Goal: Task Accomplishment & Management: Manage account settings

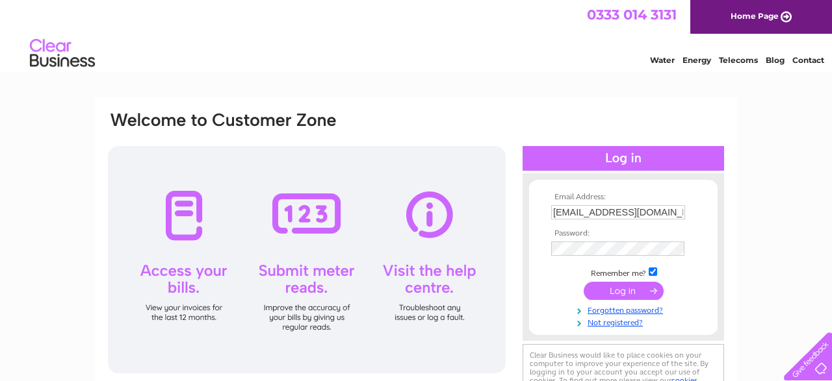
click at [637, 294] on input "submit" at bounding box center [623, 291] width 80 height 18
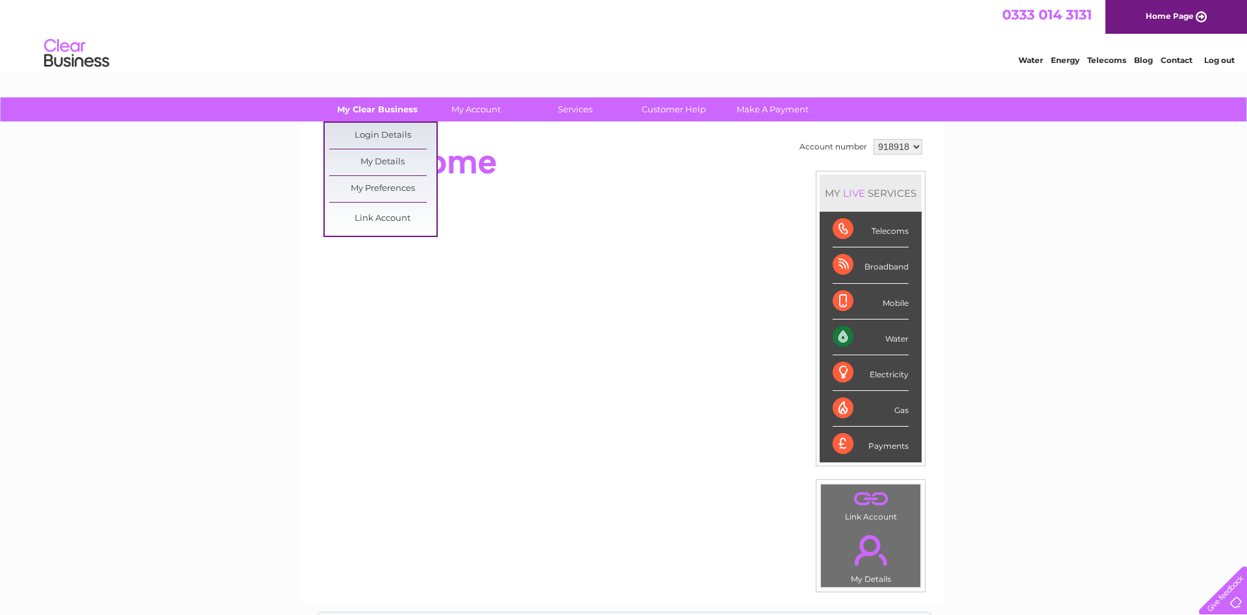
click at [373, 108] on link "My Clear Business" at bounding box center [377, 109] width 107 height 24
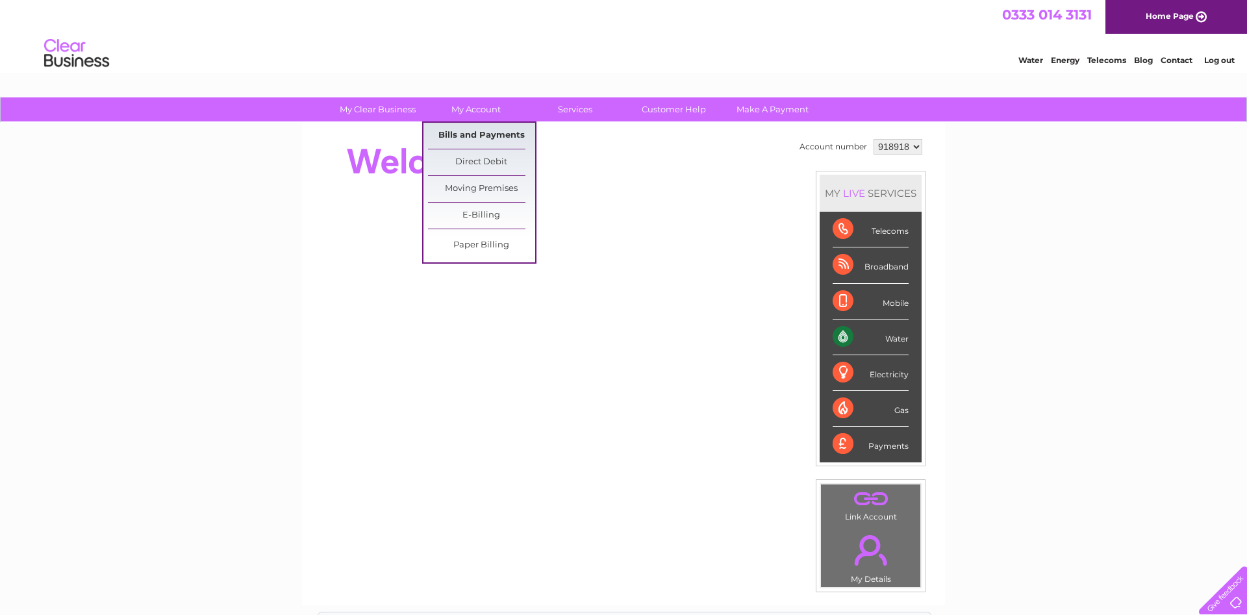
click at [471, 130] on link "Bills and Payments" at bounding box center [481, 136] width 107 height 26
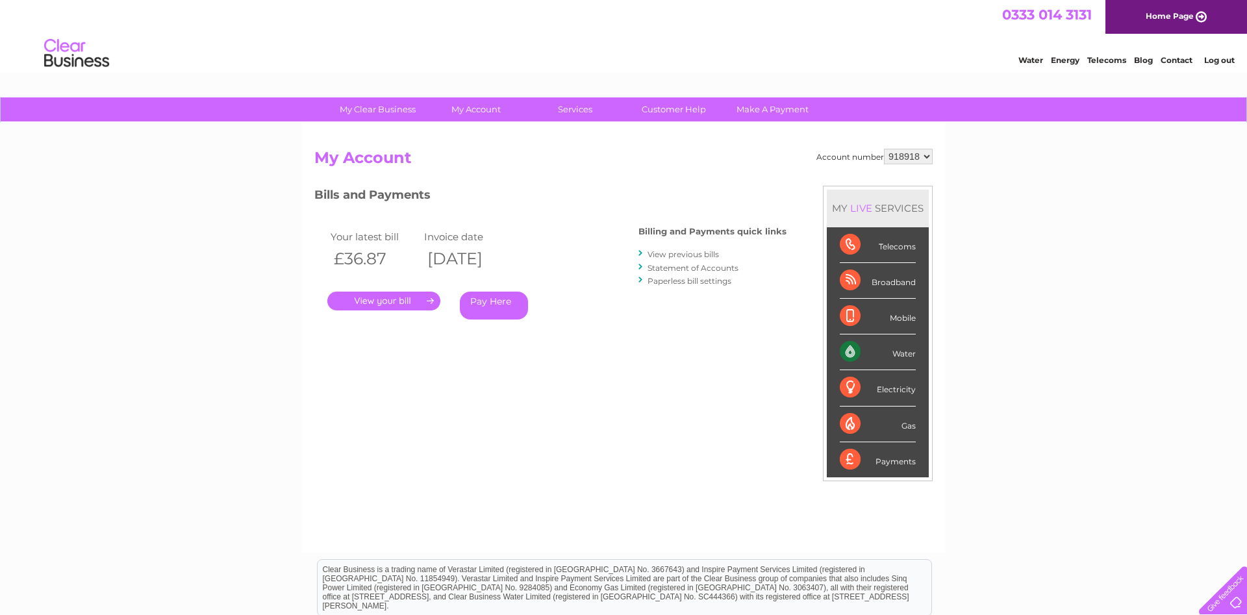
click at [370, 301] on link "." at bounding box center [383, 301] width 113 height 19
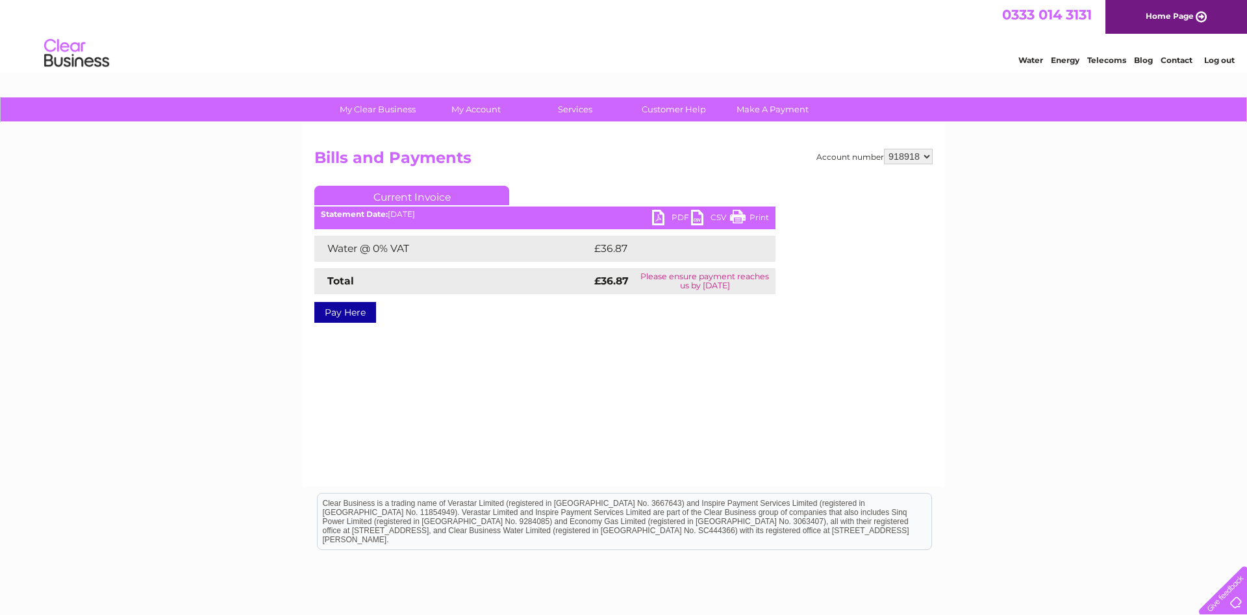
click at [674, 218] on link "PDF" at bounding box center [671, 219] width 39 height 19
select select "937924"
click option "937924" at bounding box center [0, 0] width 0 height 0
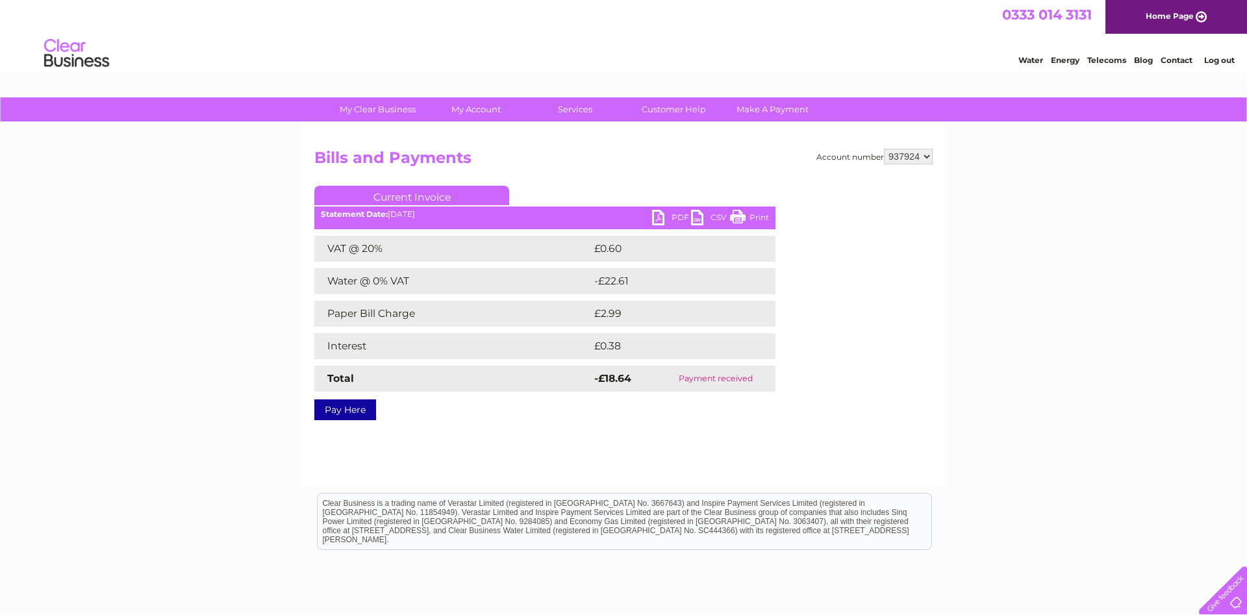
click at [884, 149] on select "918918 937924 958659 964276" at bounding box center [908, 157] width 49 height 16
select select "958659"
click option "958659" at bounding box center [0, 0] width 0 height 0
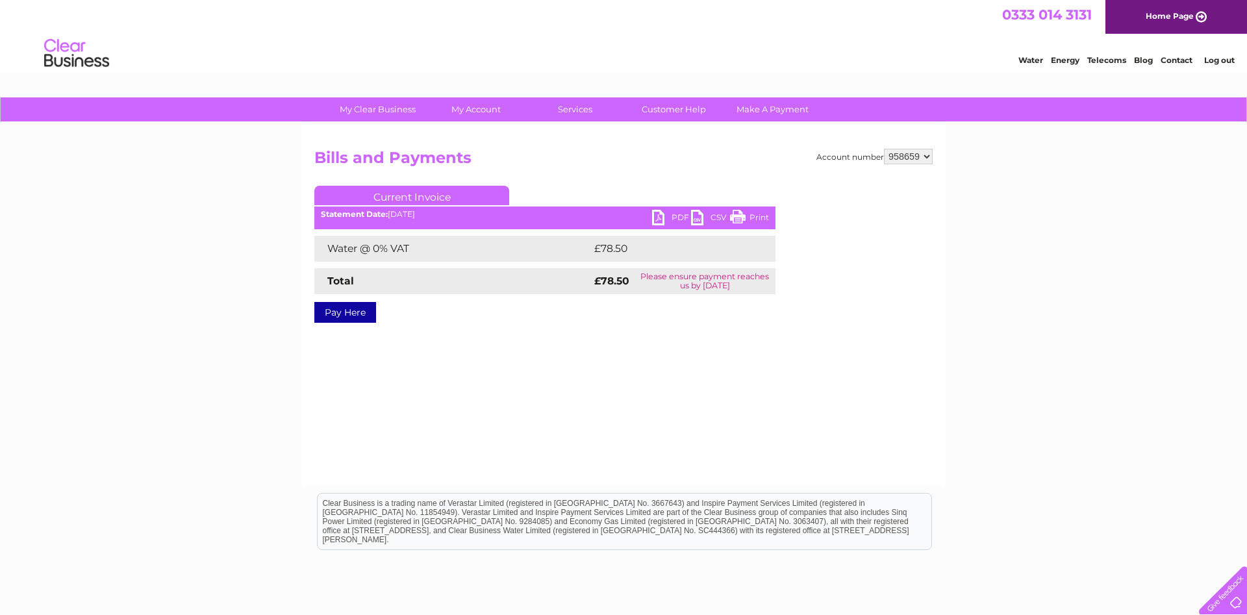
click at [662, 216] on link "PDF" at bounding box center [671, 219] width 39 height 19
